Goal: Task Accomplishment & Management: Manage account settings

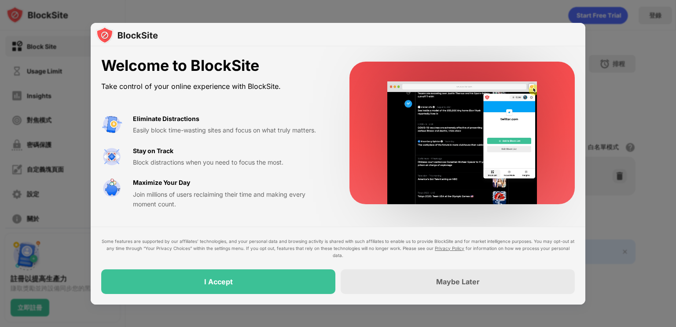
drag, startPoint x: 296, startPoint y: 114, endPoint x: 308, endPoint y: 116, distance: 12.4
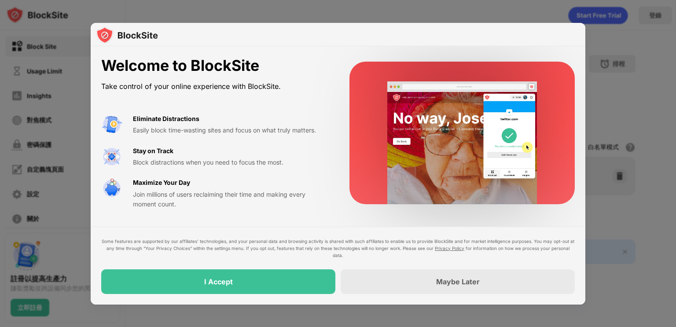
click at [298, 113] on div "Welcome to BlockSite Take control of your online experience with BlockSite. Eli…" at bounding box center [214, 133] width 227 height 152
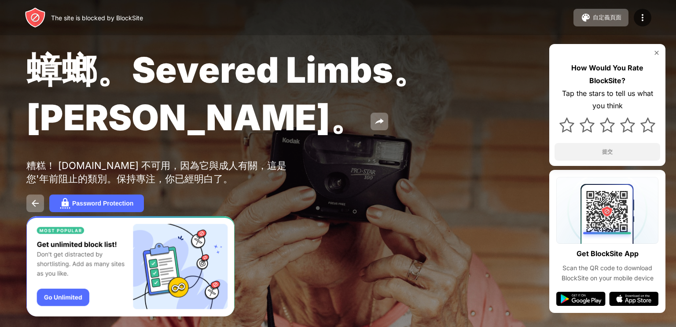
click at [448, 260] on div "蟑螂。Severed Limbs。約翰古德曼。 糟糕！ jable.tv 不可用，因為它與成人有關，這是您'年前阻止的類別。保持專注，你已經明白了。 Pass…" at bounding box center [338, 130] width 676 height 260
click at [639, 21] on img at bounding box center [642, 17] width 11 height 11
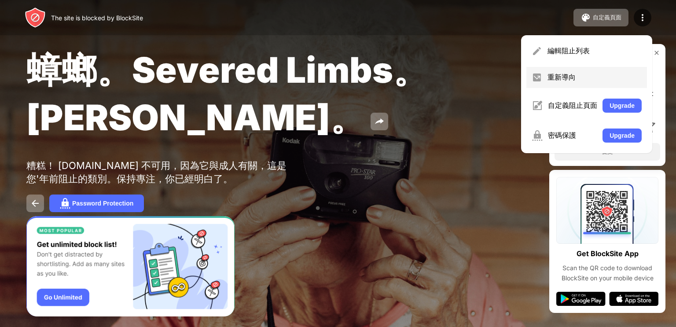
click at [565, 84] on div "重新導向" at bounding box center [586, 77] width 121 height 21
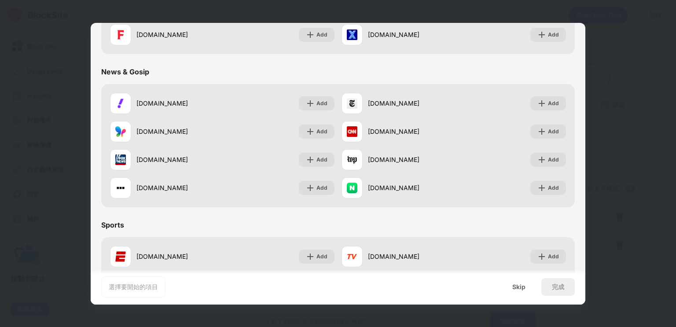
drag, startPoint x: 257, startPoint y: 57, endPoint x: 0, endPoint y: 62, distance: 257.0
click at [0, 326] on div "添加到阻止列表 Choose up to 1 items to block and start regaining focus Recommended 所有 …" at bounding box center [338, 327] width 676 height 0
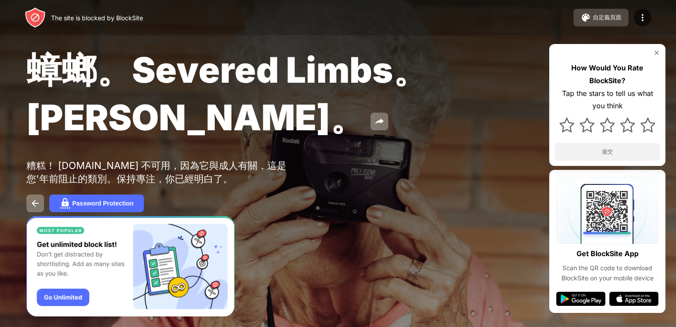
click at [590, 21] on img at bounding box center [585, 17] width 11 height 11
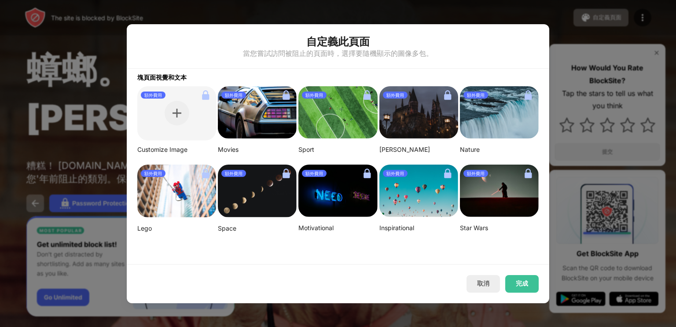
click at [253, 124] on img at bounding box center [257, 112] width 79 height 53
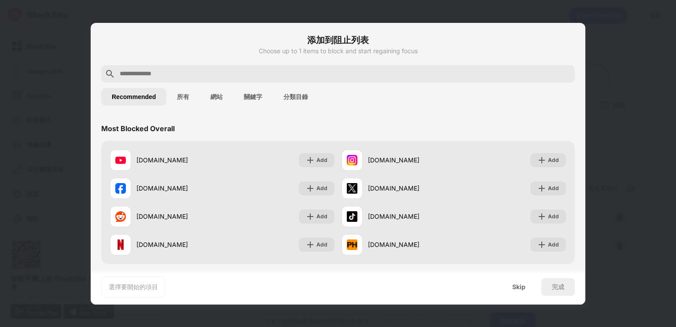
click at [294, 94] on button "分類目錄" at bounding box center [296, 97] width 46 height 18
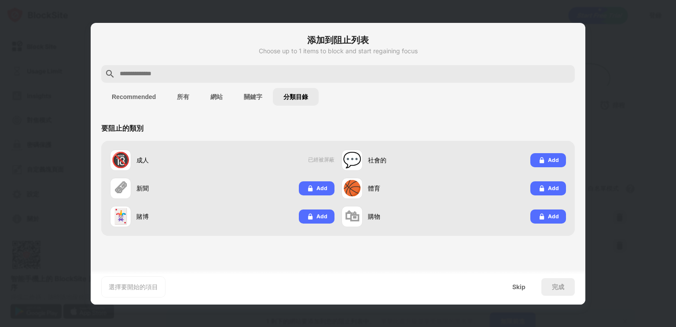
click at [185, 102] on button "所有" at bounding box center [182, 97] width 33 height 18
click at [292, 95] on button "分類目錄" at bounding box center [296, 97] width 46 height 18
click at [554, 289] on div "完成" at bounding box center [558, 286] width 12 height 7
click at [586, 326] on div "添加到阻止列表 Choose up to 1 items to block and start regaining focus Recommended 所有 …" at bounding box center [338, 327] width 676 height 0
click at [251, 95] on button "關鍵字" at bounding box center [253, 97] width 40 height 18
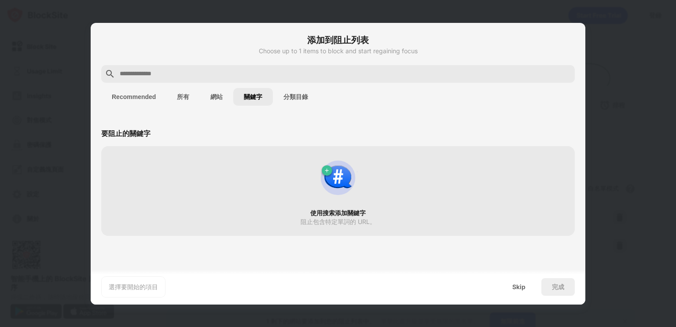
click at [199, 78] on input "text" at bounding box center [345, 74] width 452 height 11
